Goal: Information Seeking & Learning: Learn about a topic

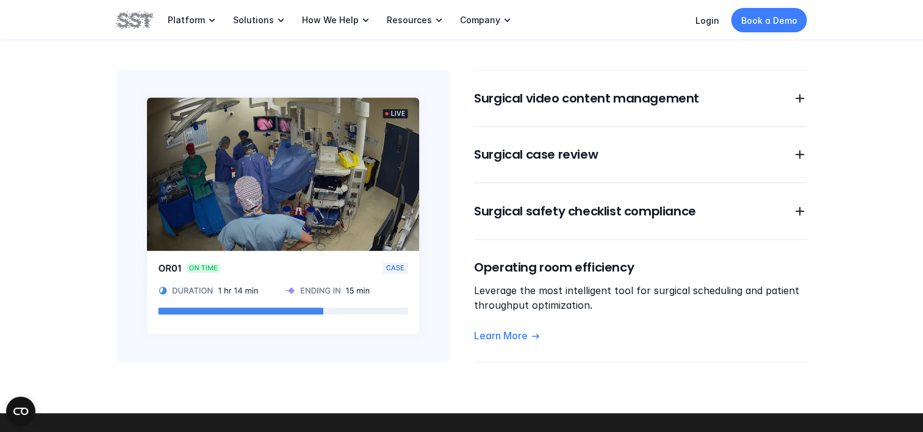
scroll to position [1069, 0]
click at [273, 129] on img at bounding box center [283, 216] width 333 height 293
click at [805, 95] on div "Surgical video content management Surgical case review Surgical safety checklis…" at bounding box center [640, 216] width 333 height 293
click at [791, 90] on div "Surgical video content management" at bounding box center [640, 98] width 333 height 17
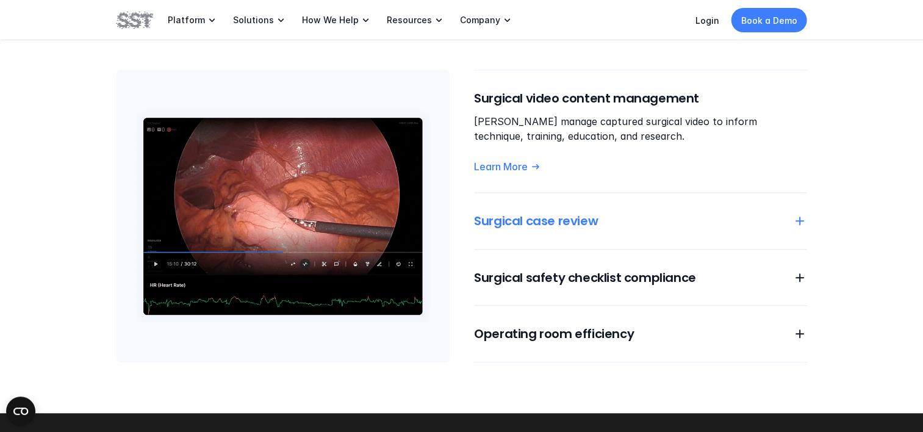
click at [797, 214] on icon at bounding box center [800, 221] width 15 height 15
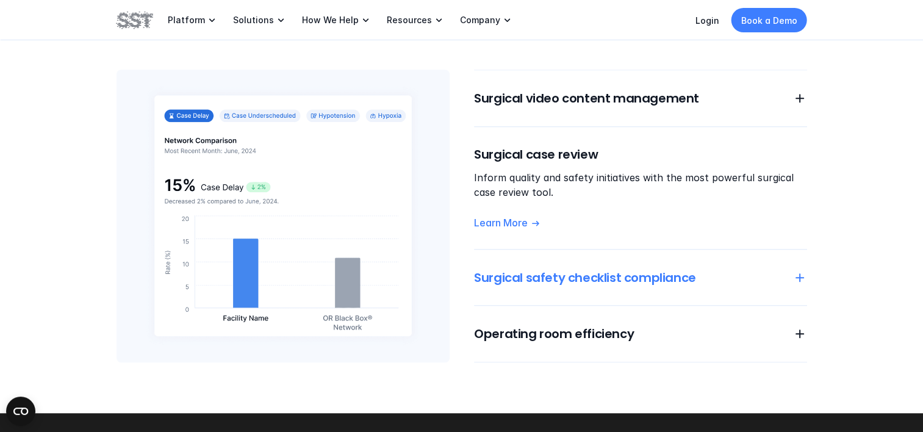
click at [802, 273] on use at bounding box center [800, 277] width 9 height 9
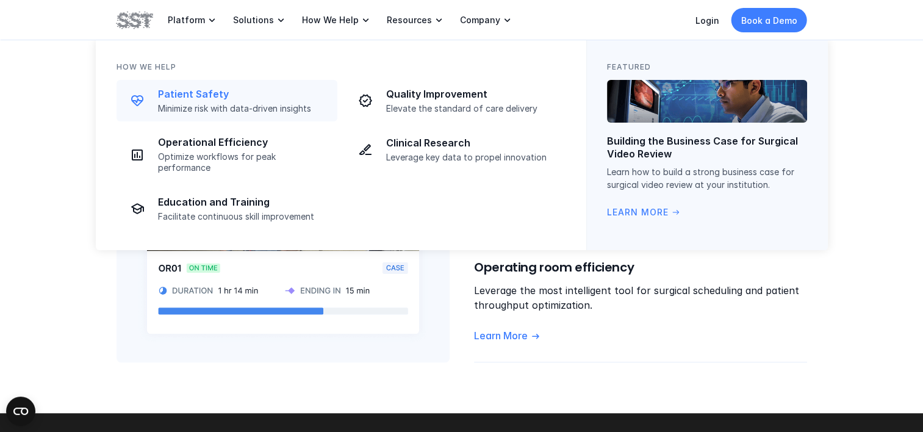
click at [209, 95] on p "Patient Safety" at bounding box center [244, 94] width 172 height 13
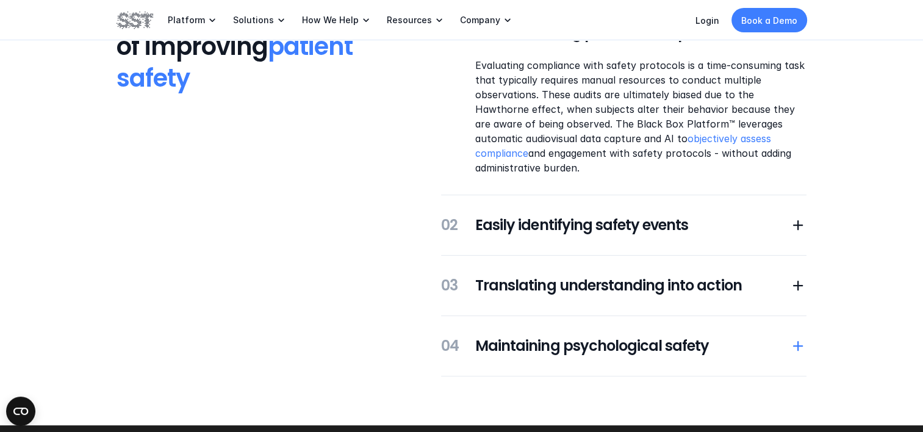
scroll to position [305, 0]
click at [794, 226] on icon at bounding box center [798, 225] width 17 height 17
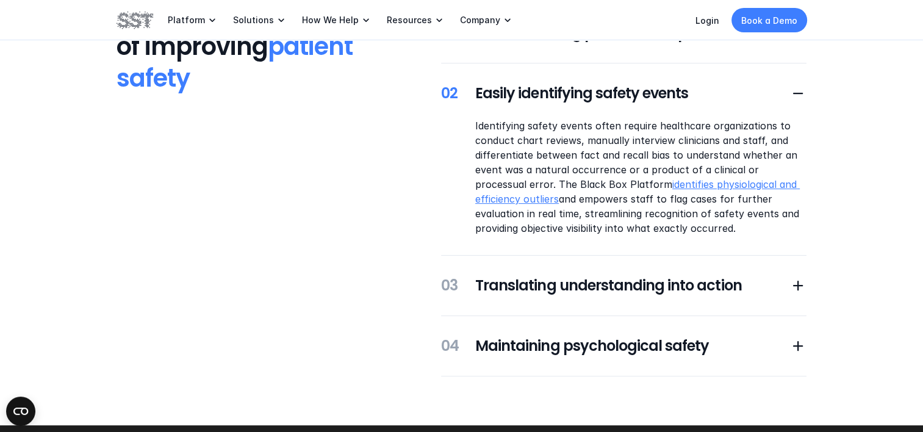
click at [652, 187] on link "identifies physiological and efficiency outliers" at bounding box center [637, 191] width 325 height 27
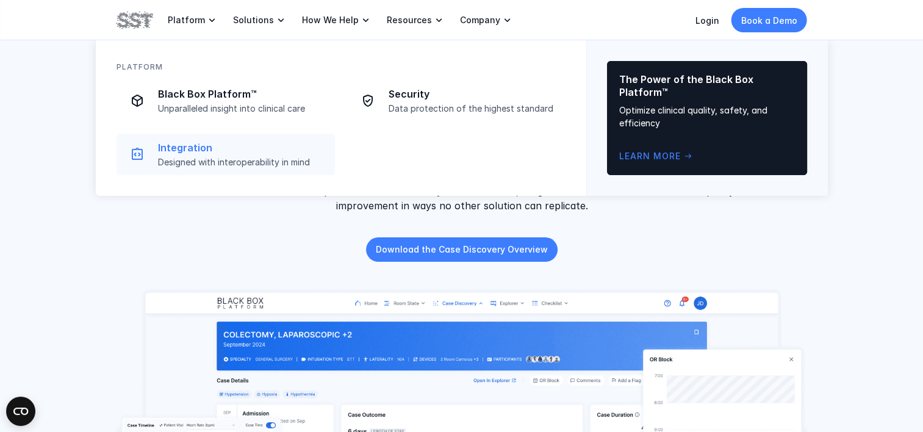
click at [178, 146] on p "Integration" at bounding box center [243, 148] width 170 height 13
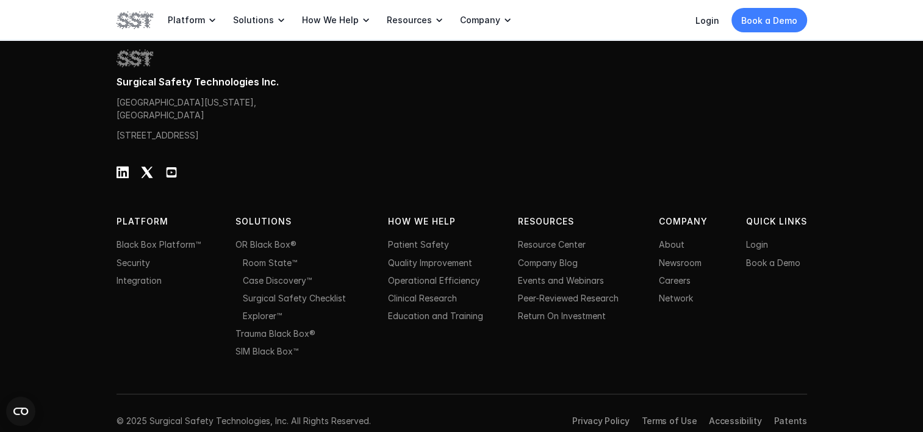
scroll to position [2085, 0]
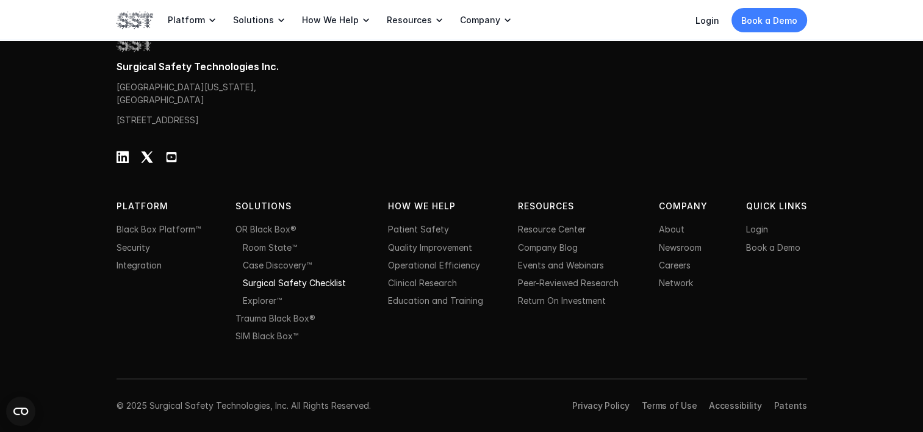
click at [330, 283] on link "Surgical Safety Checklist" at bounding box center [294, 282] width 103 height 10
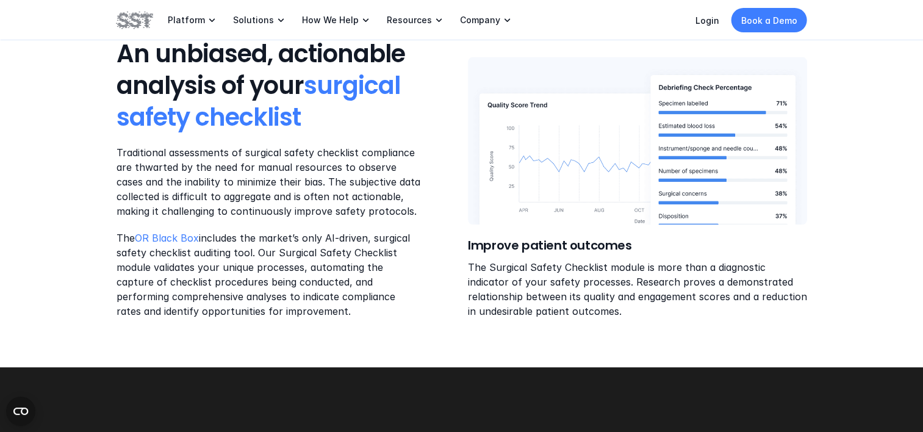
scroll to position [1428, 0]
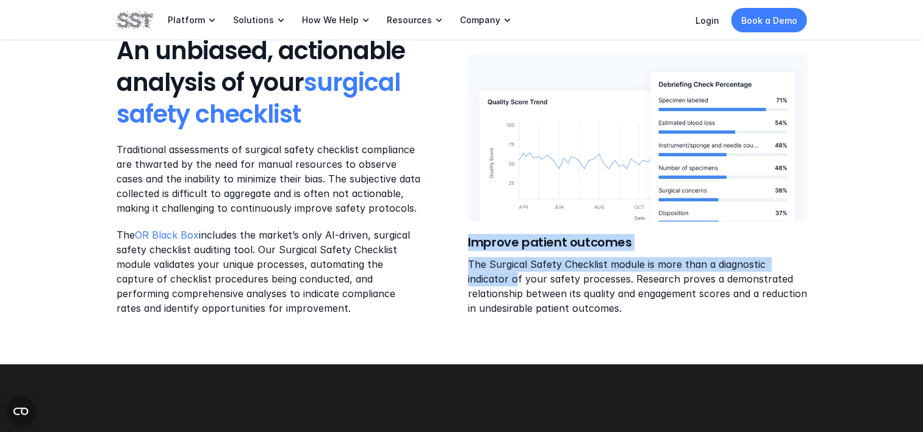
drag, startPoint x: 470, startPoint y: 277, endPoint x: 475, endPoint y: 204, distance: 73.3
click at [475, 204] on div "Improve patient outcomes The Surgical Safety Checklist module is more than a di…" at bounding box center [637, 185] width 339 height 262
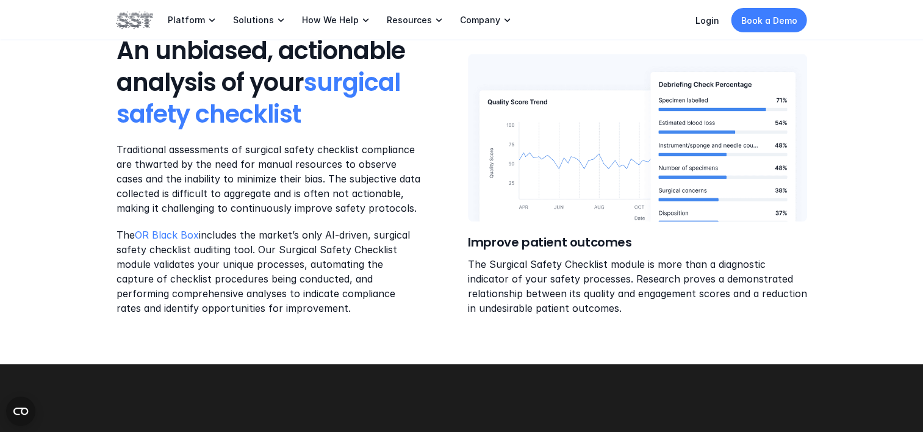
click at [320, 167] on p "Traditional assessments of surgical safety checklist compliance are thwarted by…" at bounding box center [269, 178] width 305 height 73
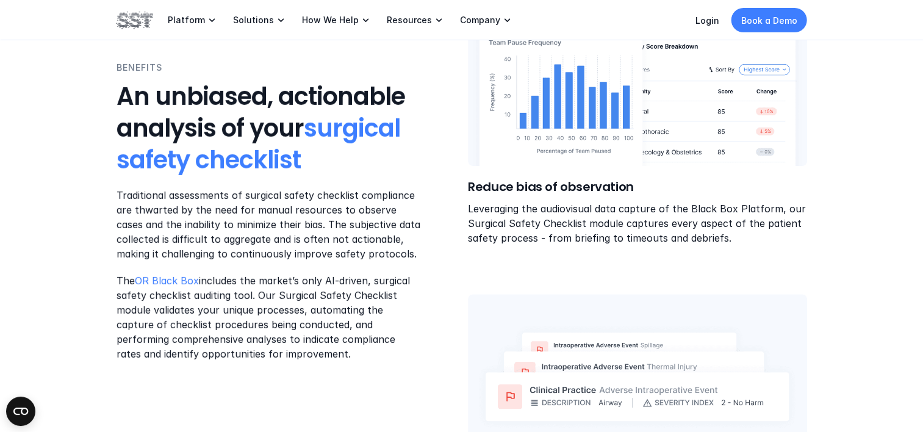
scroll to position [560, 0]
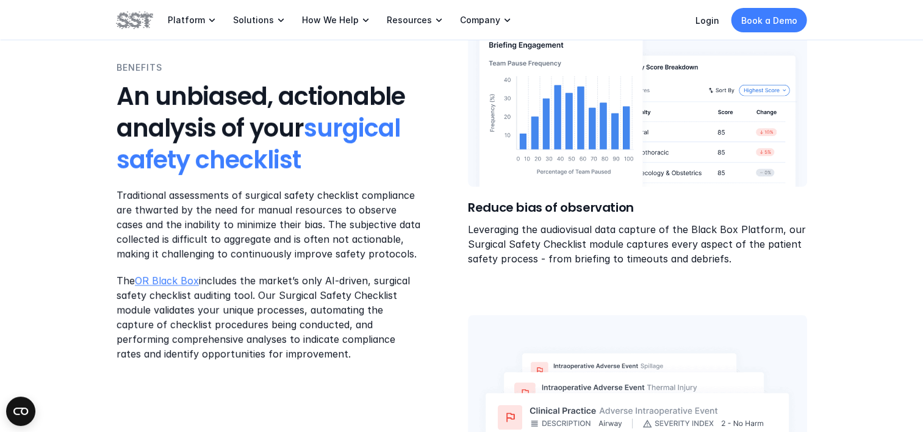
click at [180, 281] on link "OR Black Box" at bounding box center [167, 281] width 64 height 12
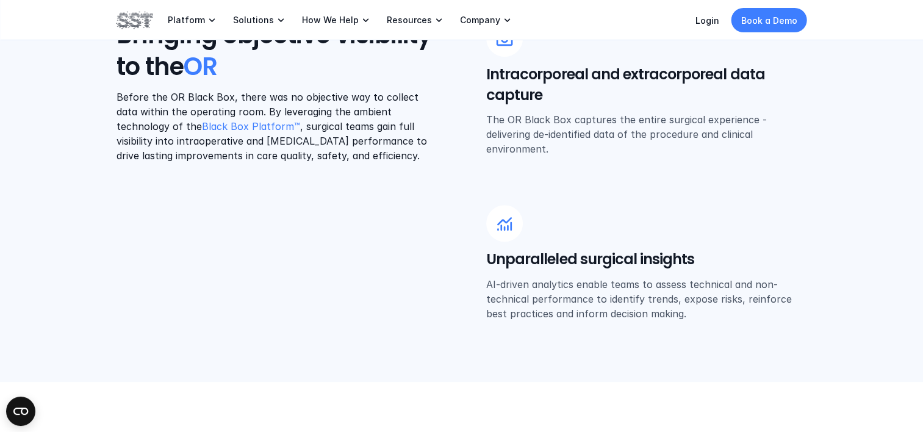
scroll to position [556, 0]
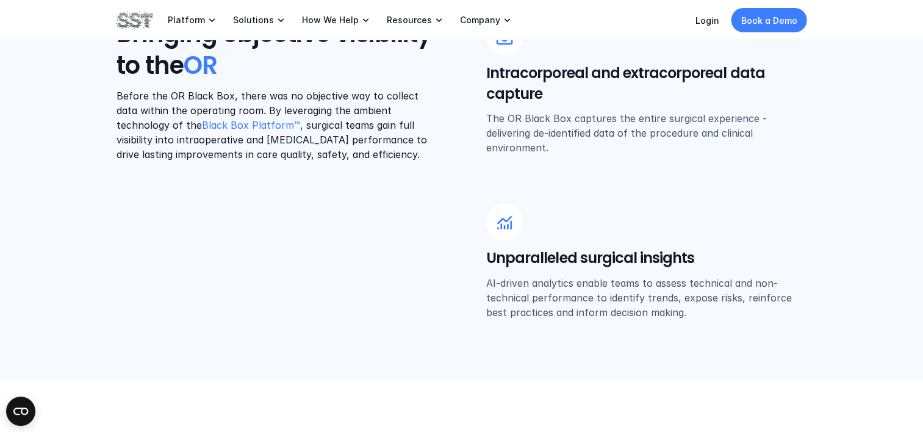
click at [503, 229] on use at bounding box center [504, 222] width 15 height 13
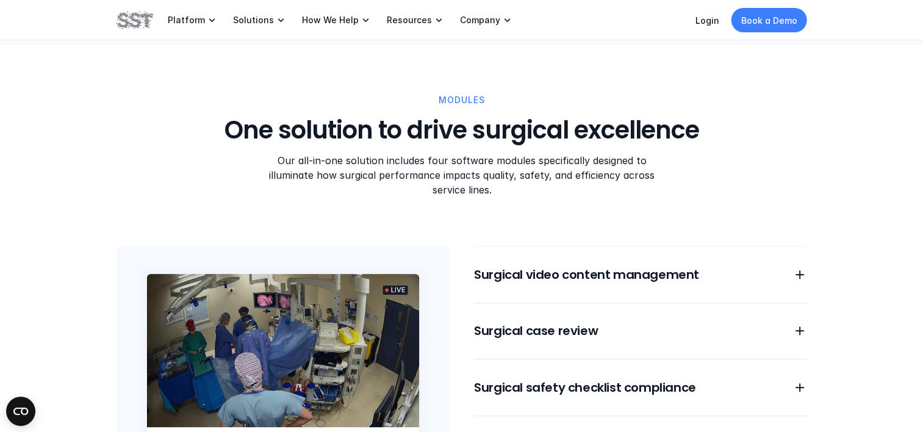
scroll to position [896, 0]
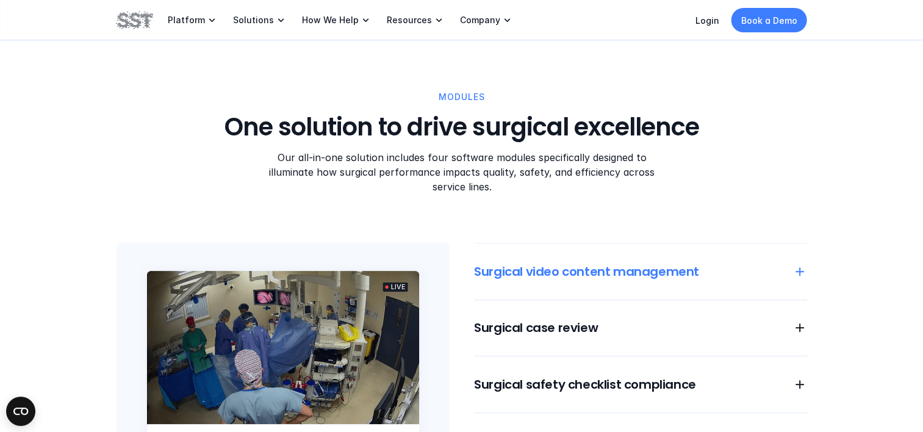
click at [802, 264] on icon at bounding box center [800, 271] width 15 height 15
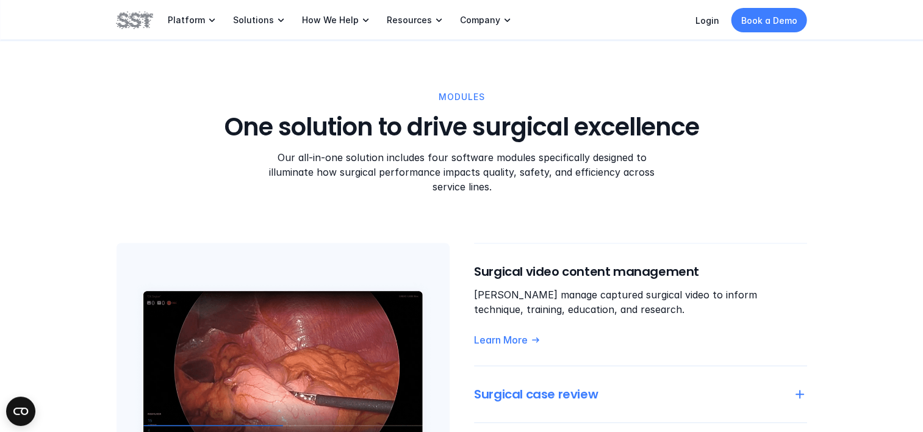
click at [676, 386] on h6 "Surgical case review" at bounding box center [626, 394] width 304 height 17
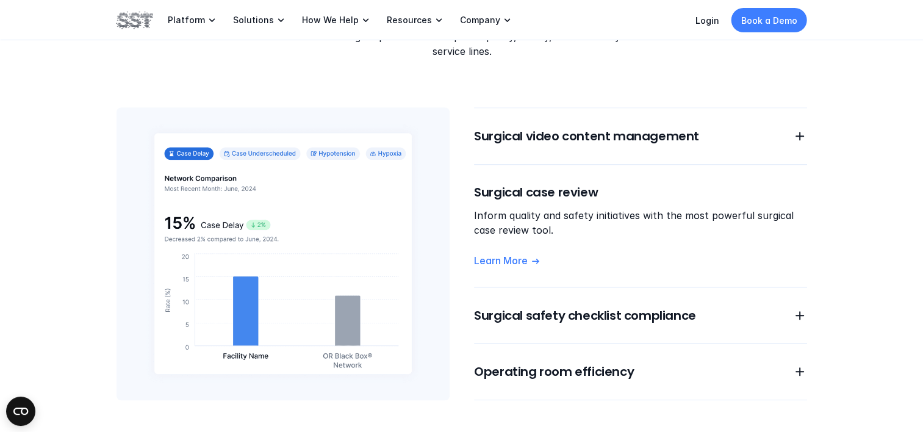
scroll to position [1032, 0]
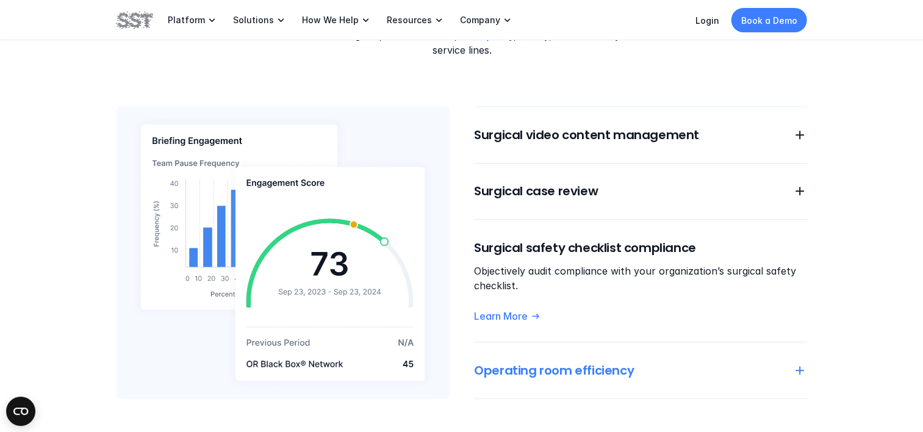
click at [796, 363] on icon at bounding box center [800, 370] width 15 height 15
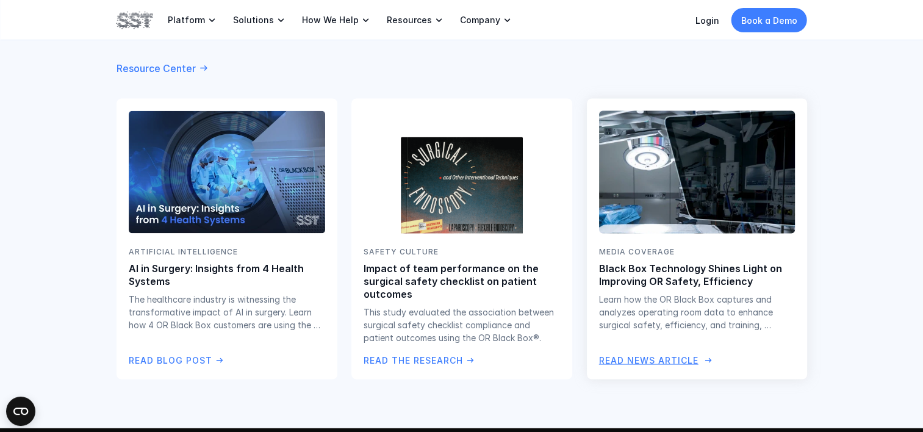
scroll to position [2251, 0]
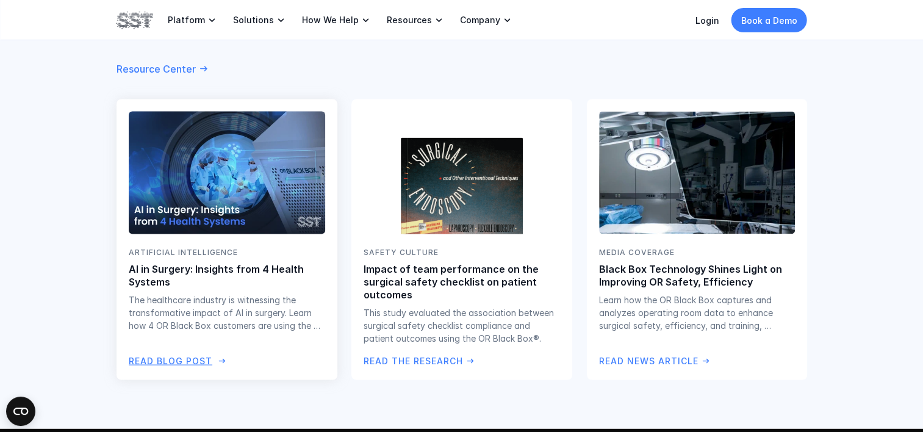
click at [182, 354] on p "Read Blog Post" at bounding box center [171, 360] width 84 height 13
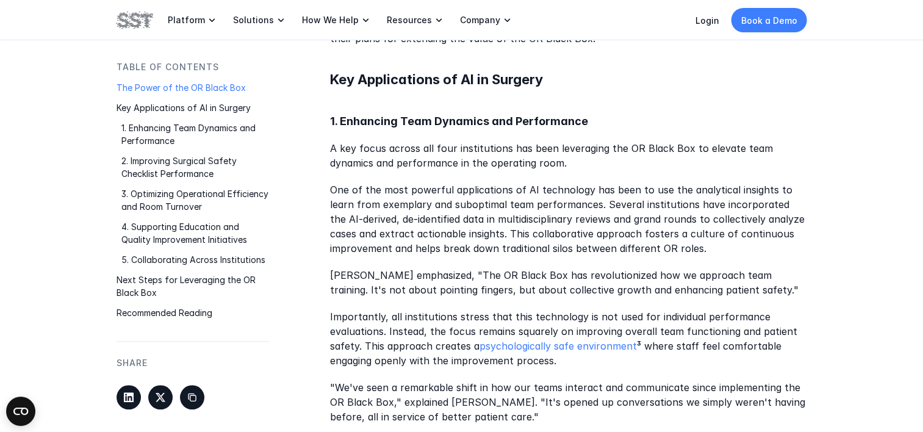
scroll to position [1009, 0]
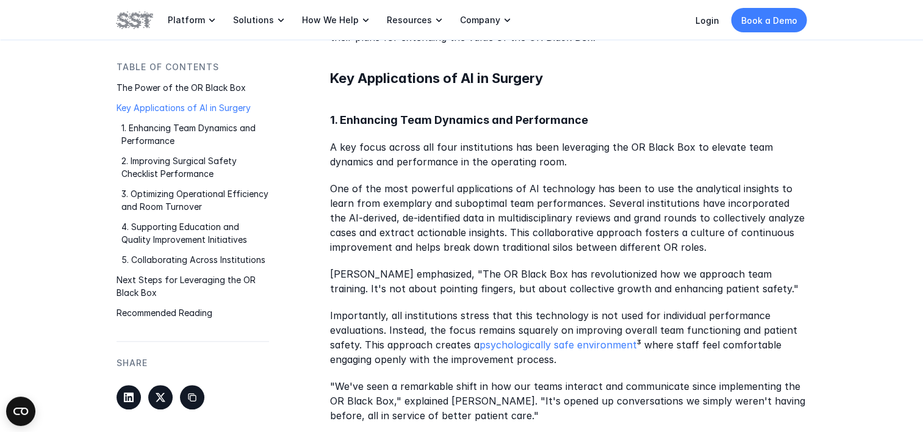
click at [639, 234] on p "One of the most powerful applications of AI technology has been to use the anal…" at bounding box center [568, 217] width 477 height 73
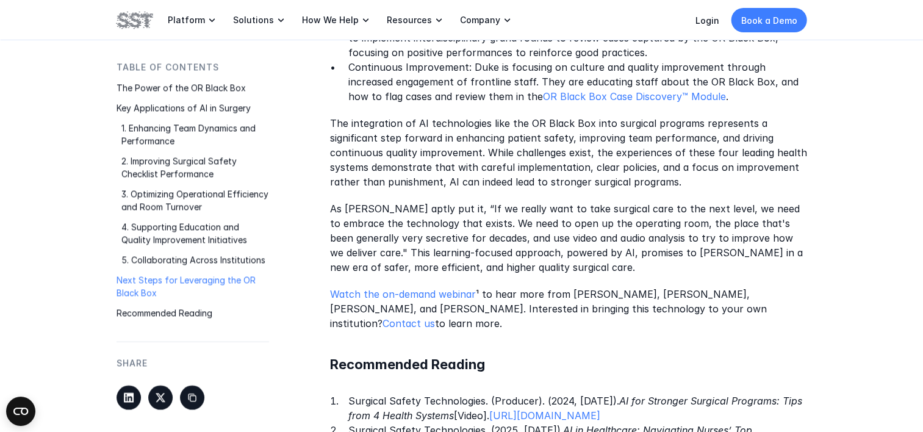
scroll to position [2770, 0]
click at [444, 289] on link "Watch the on-demand webinar" at bounding box center [403, 295] width 146 height 12
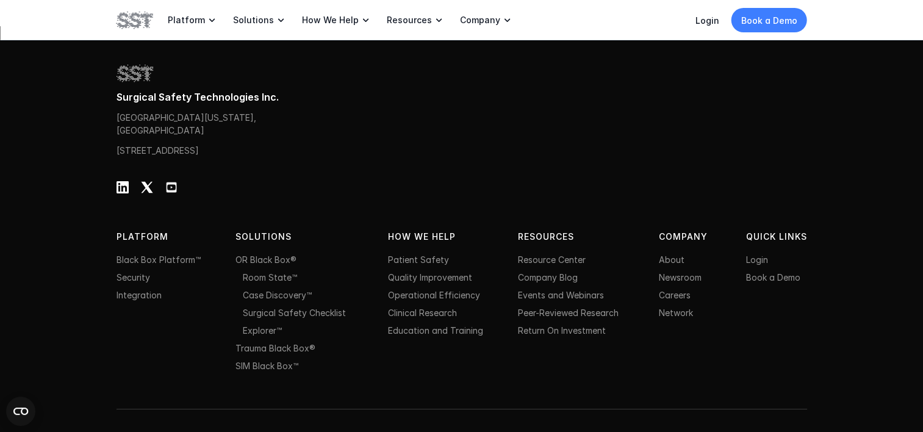
scroll to position [1079, 0]
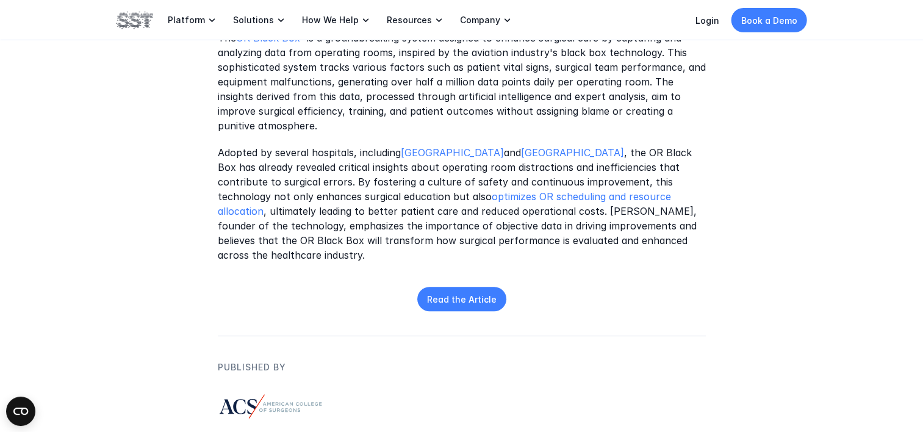
scroll to position [593, 0]
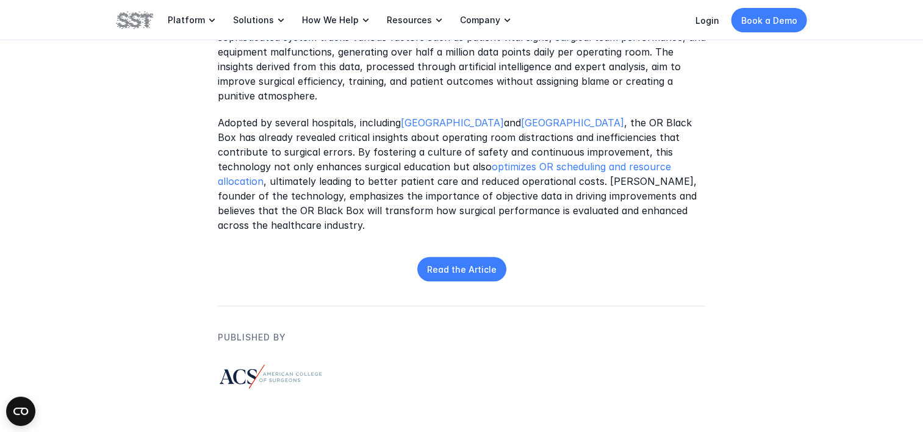
click at [485, 254] on div "Image Source: American College of Surgeons The OR Black Box® is a groundbreakin…" at bounding box center [462, 51] width 488 height 699
click at [474, 269] on p "Read the Article" at bounding box center [462, 269] width 70 height 13
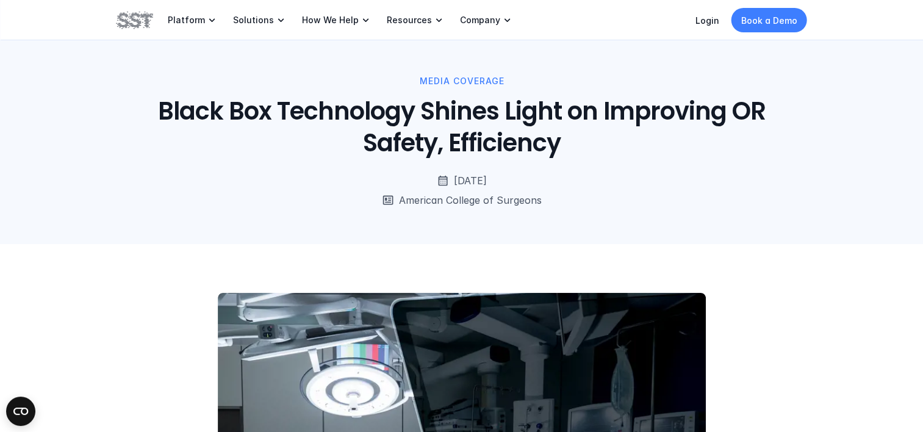
scroll to position [0, 0]
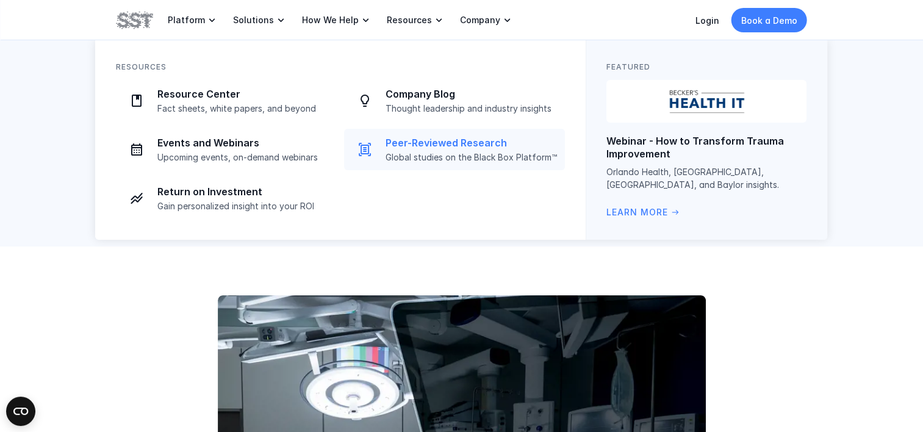
click at [420, 134] on link "Peer-Reviewed Research Global studies on the Black Box Platform™" at bounding box center [454, 149] width 221 height 41
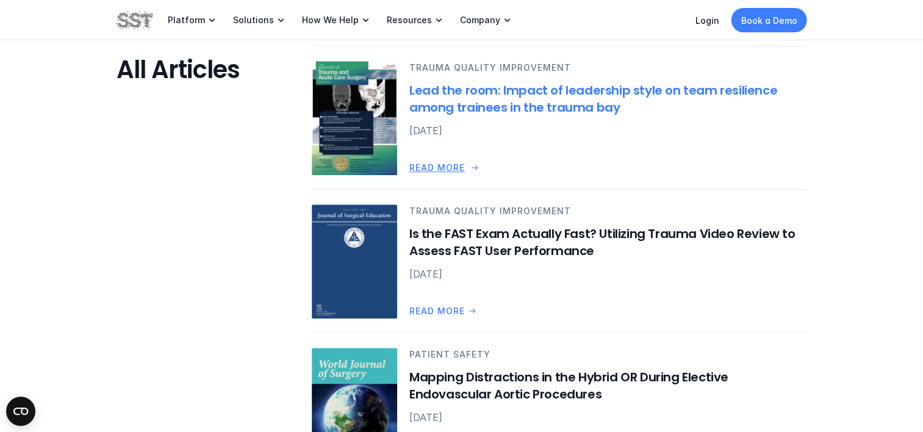
scroll to position [1030, 0]
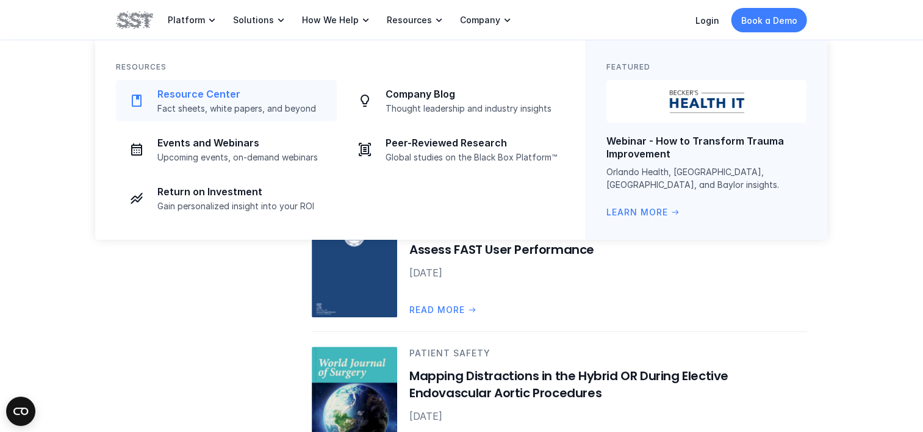
click at [289, 98] on p "Resource Center" at bounding box center [243, 94] width 172 height 13
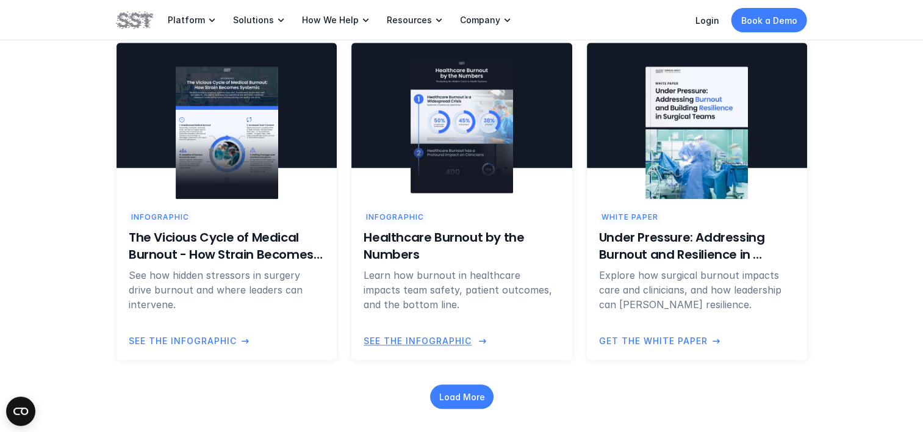
scroll to position [1215, 0]
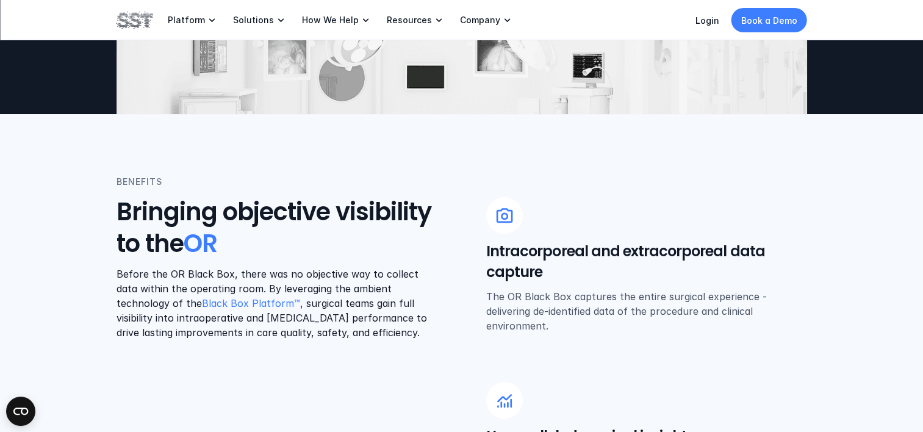
scroll to position [379, 0]
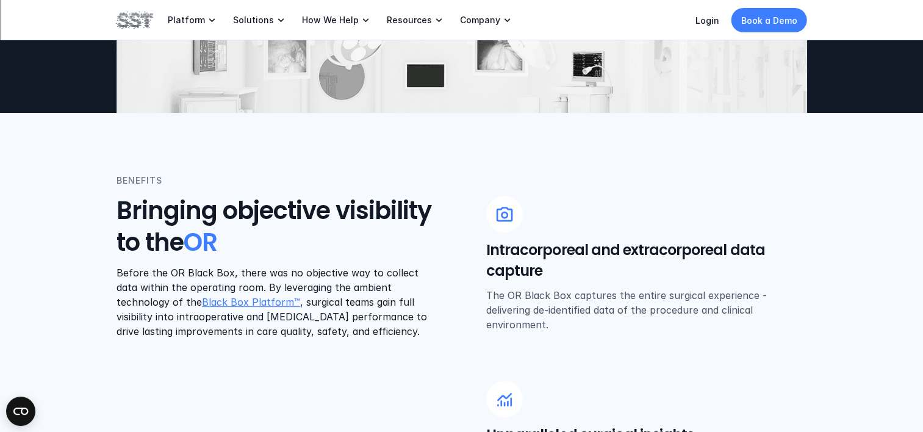
click at [202, 303] on link "Black Box Platform™" at bounding box center [251, 302] width 98 height 12
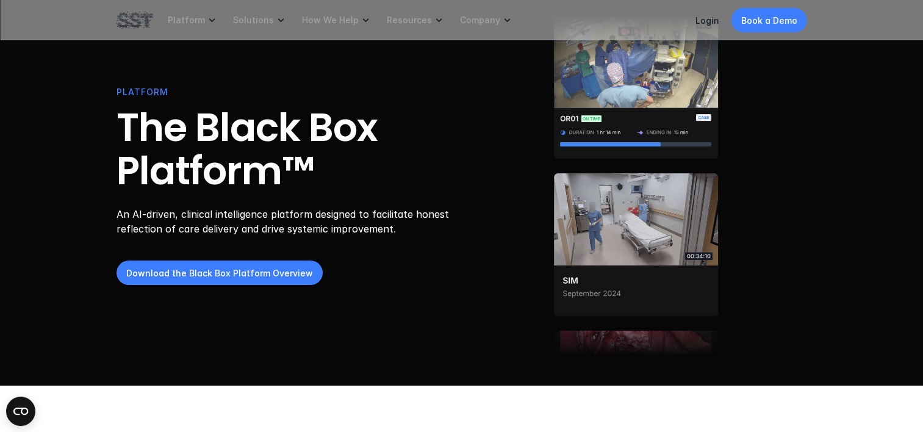
scroll to position [46, 0]
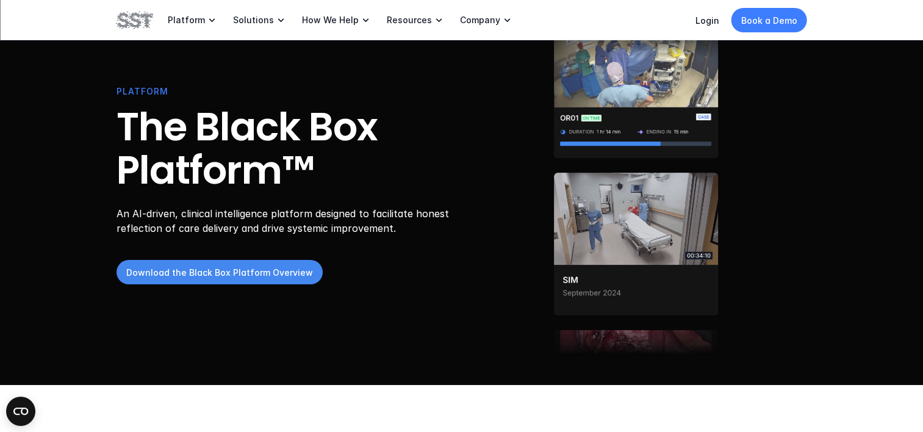
click at [220, 276] on p "Download the Black Box Platform Overview" at bounding box center [219, 272] width 187 height 13
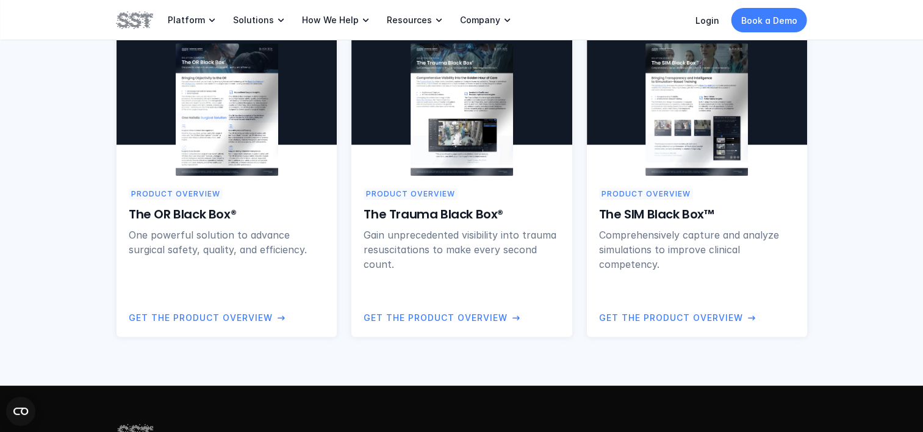
scroll to position [960, 0]
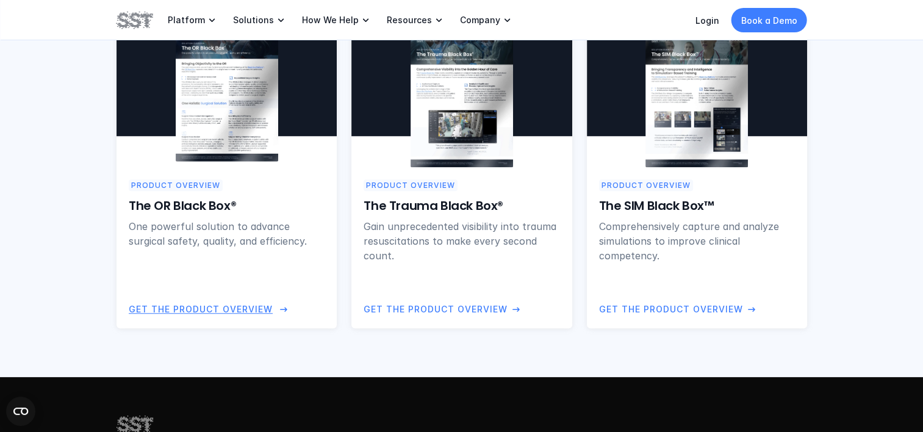
click at [250, 161] on img at bounding box center [226, 95] width 102 height 132
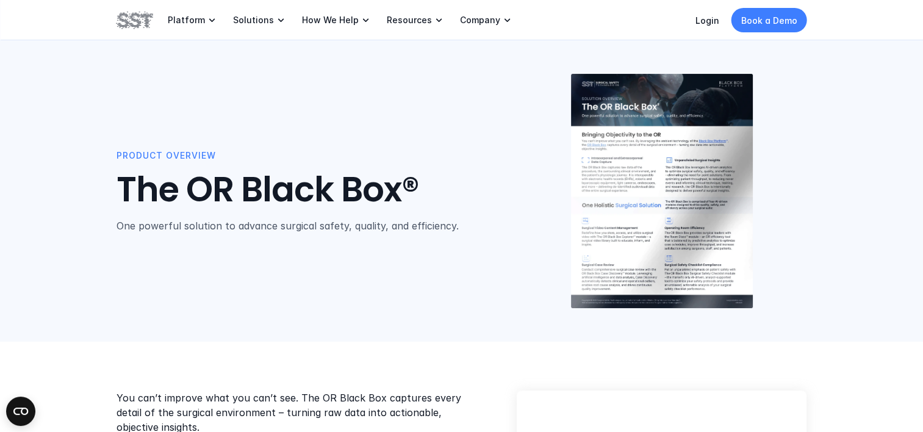
click at [391, 410] on p "You can’t improve what you can’t see. The OR Black Box captures every detail of…" at bounding box center [293, 412] width 352 height 44
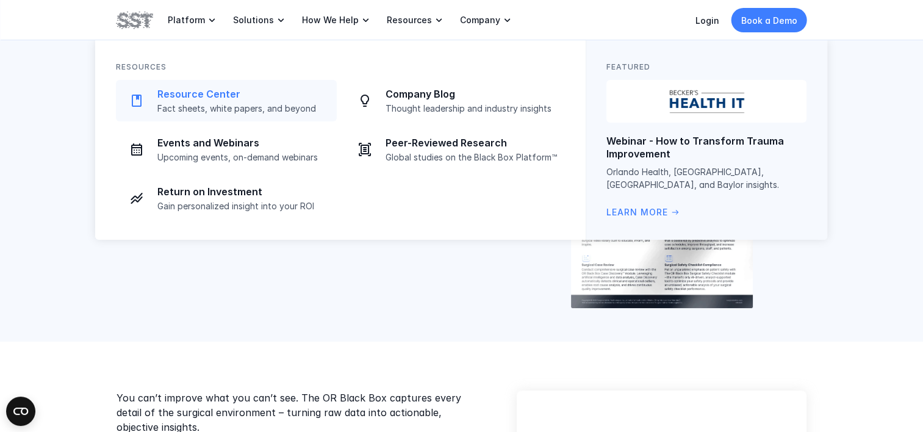
click at [213, 100] on p "Resource Center" at bounding box center [243, 94] width 172 height 13
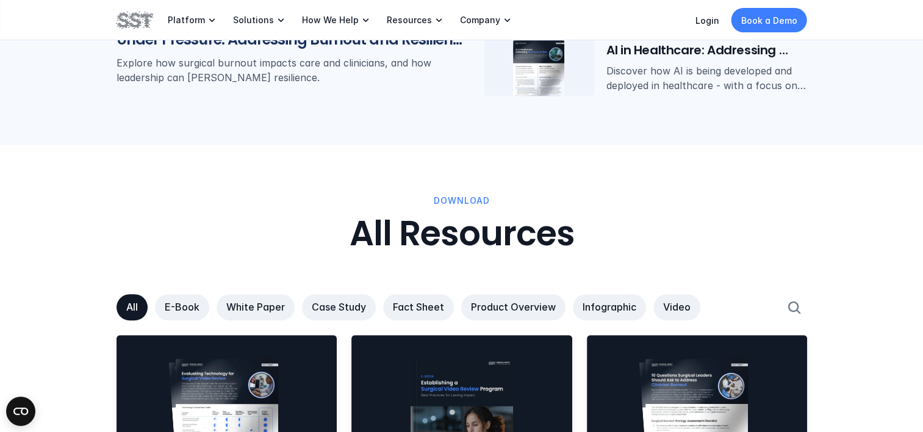
scroll to position [683, 0]
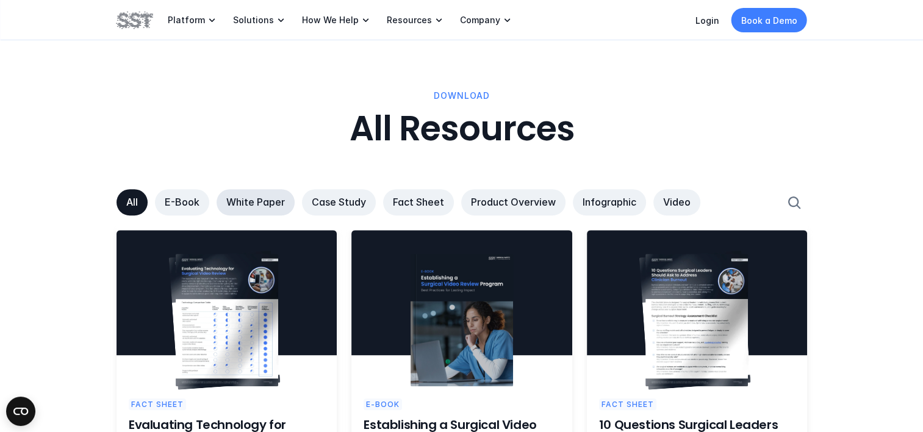
click at [256, 199] on p "White Paper" at bounding box center [255, 202] width 59 height 13
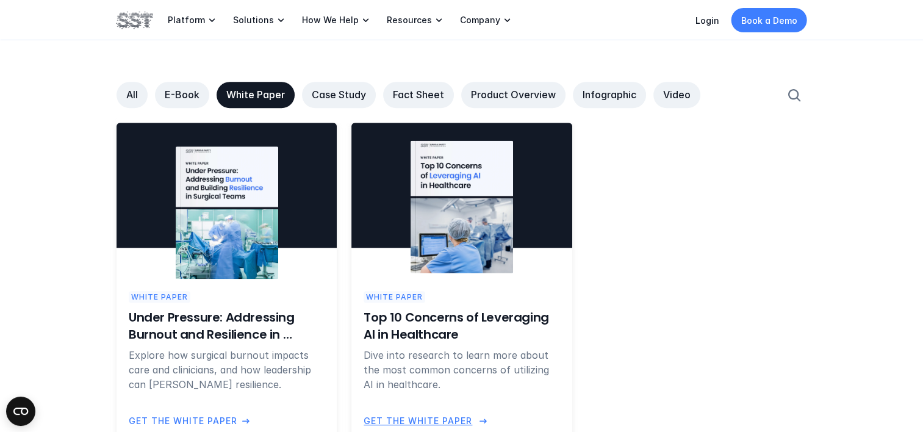
scroll to position [791, 0]
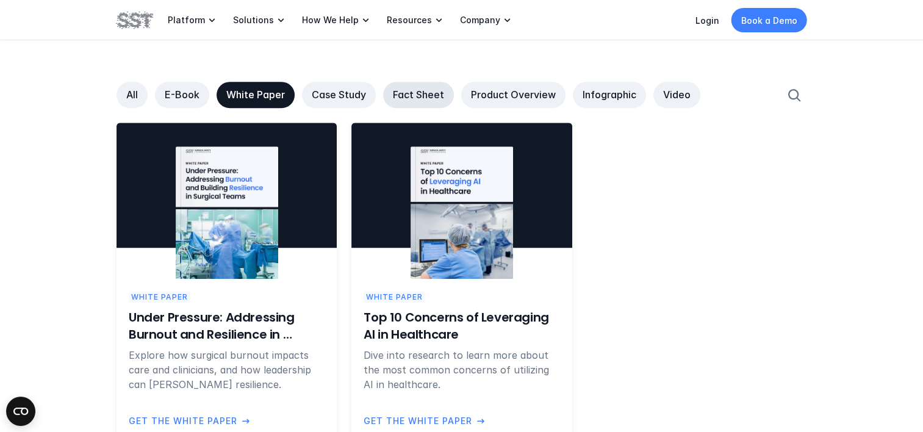
click at [419, 101] on link "Fact Sheet" at bounding box center [418, 95] width 71 height 26
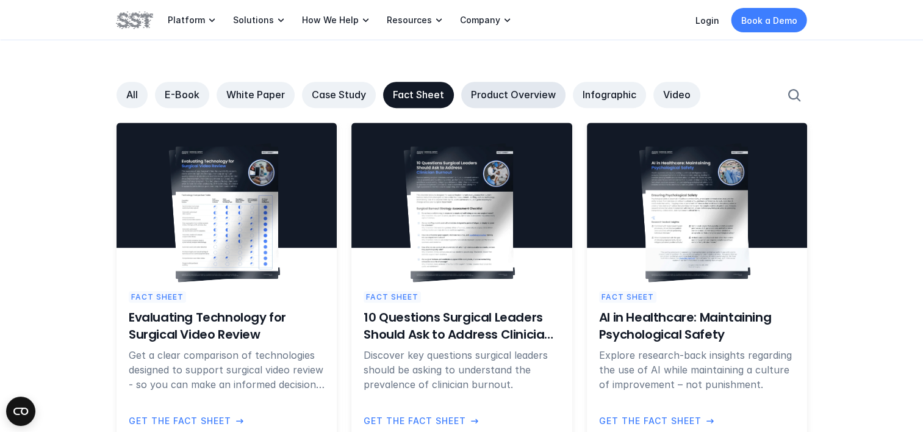
click at [495, 99] on p "Product Overview" at bounding box center [513, 94] width 85 height 13
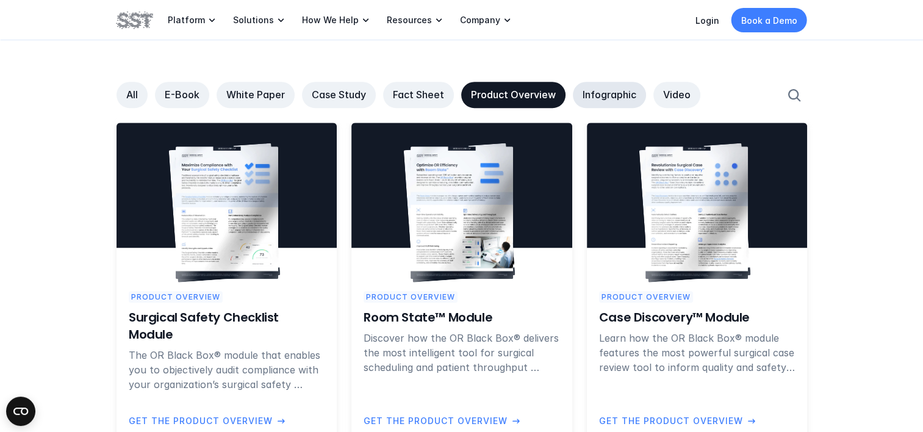
click at [607, 90] on p "Infographic" at bounding box center [610, 94] width 54 height 13
